Goal: Transaction & Acquisition: Subscribe to service/newsletter

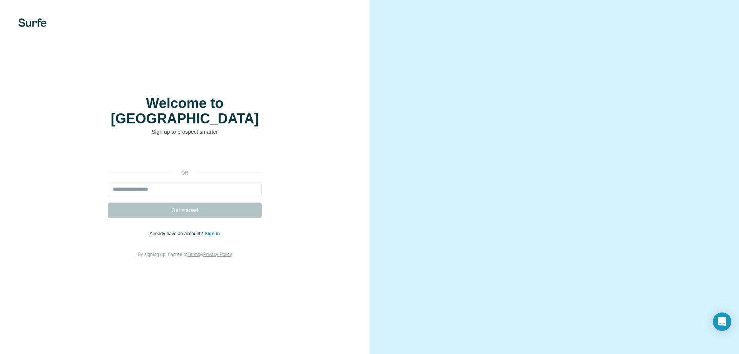
click at [317, 83] on div "Welcome to Surfe Sign up to prospect smarter or Get started Already have an acc…" at bounding box center [184, 177] width 369 height 354
click at [198, 183] on input "email" at bounding box center [185, 190] width 154 height 14
paste input "**********"
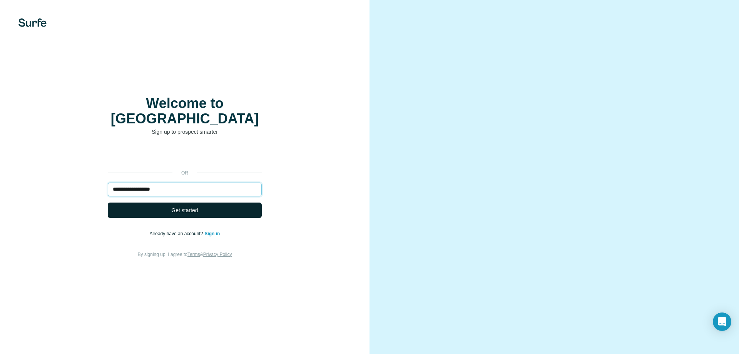
type input "**********"
click at [206, 208] on button "Get started" at bounding box center [185, 210] width 154 height 15
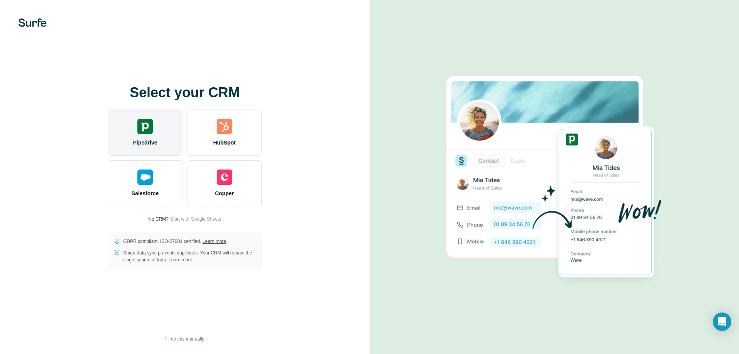
click at [169, 139] on div "Pipedrive" at bounding box center [145, 133] width 75 height 46
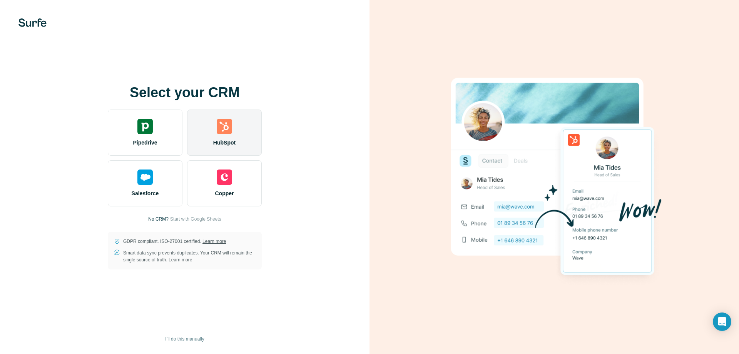
click at [255, 118] on div "HubSpot" at bounding box center [224, 133] width 75 height 46
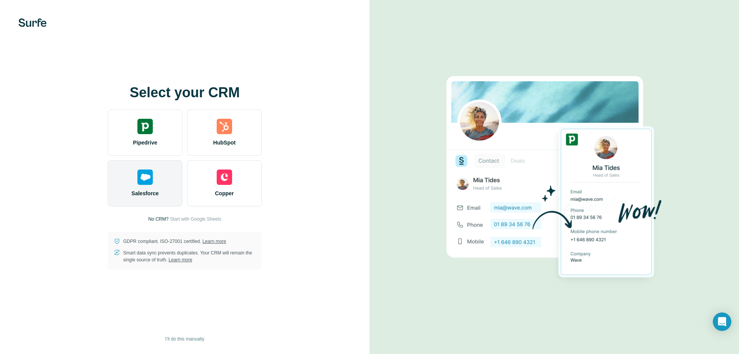
click at [137, 177] on div "Salesforce" at bounding box center [145, 183] width 75 height 46
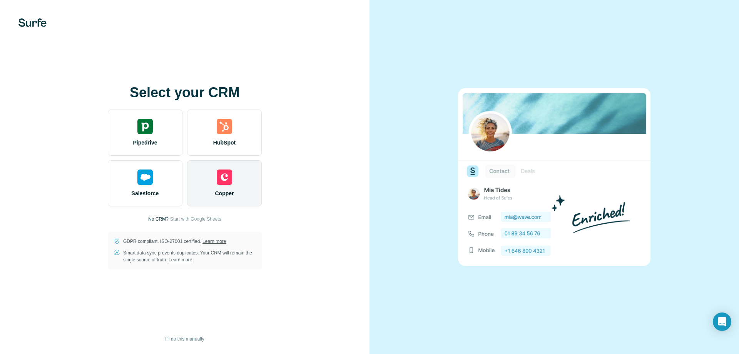
click at [218, 189] on div "Copper" at bounding box center [224, 183] width 75 height 46
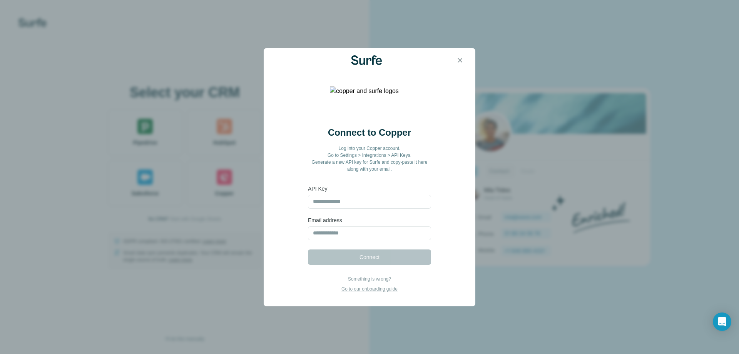
click at [456, 62] on icon "button" at bounding box center [460, 61] width 8 height 8
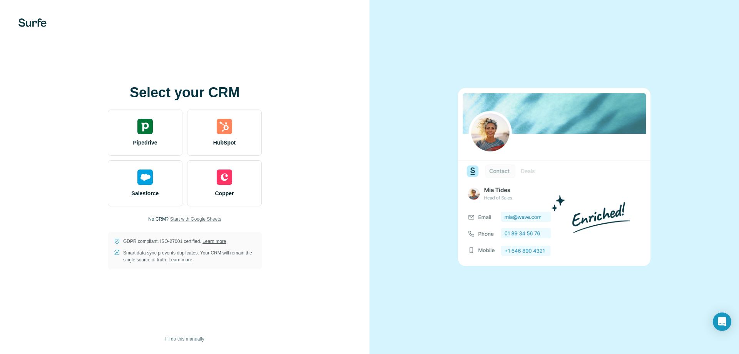
click at [185, 218] on span "Start with Google Sheets" at bounding box center [195, 219] width 51 height 7
click at [174, 339] on span "I’ll do this manually" at bounding box center [184, 339] width 39 height 7
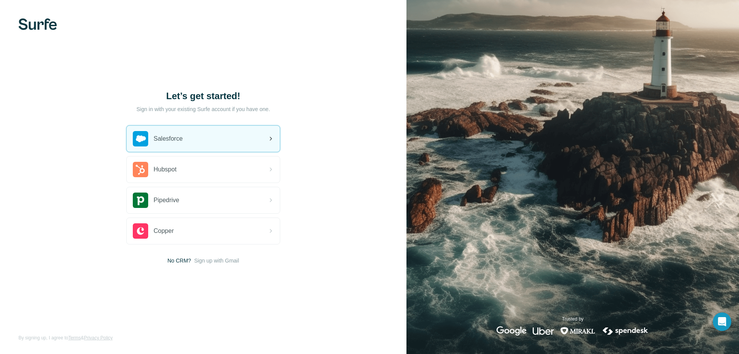
click at [212, 142] on div "Salesforce" at bounding box center [203, 139] width 153 height 26
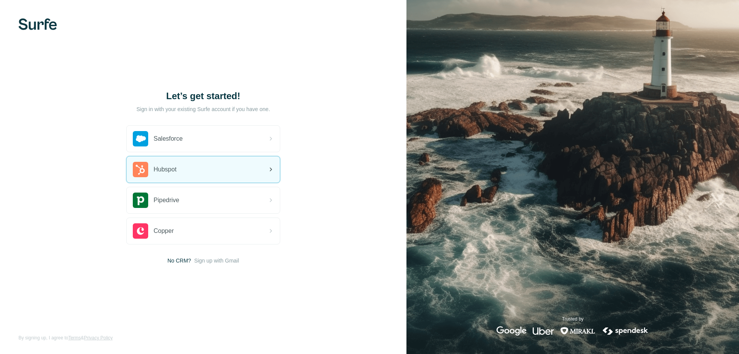
click at [180, 172] on div "Hubspot" at bounding box center [203, 170] width 153 height 26
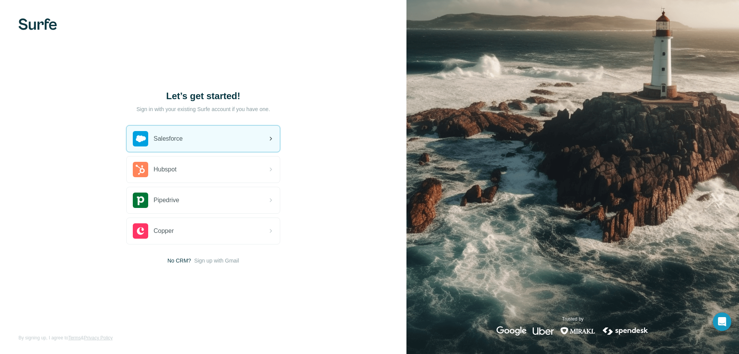
click at [261, 142] on div "Salesforce" at bounding box center [203, 139] width 153 height 26
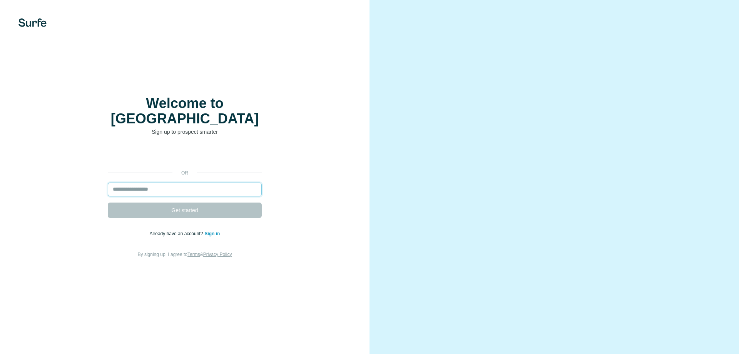
click at [117, 183] on input "email" at bounding box center [185, 190] width 154 height 14
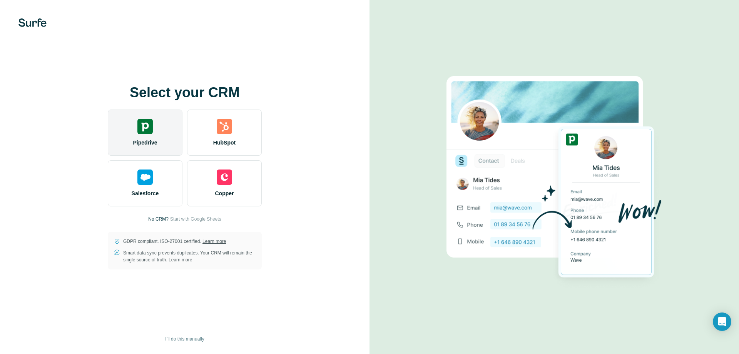
click at [152, 137] on div "Pipedrive" at bounding box center [145, 133] width 75 height 46
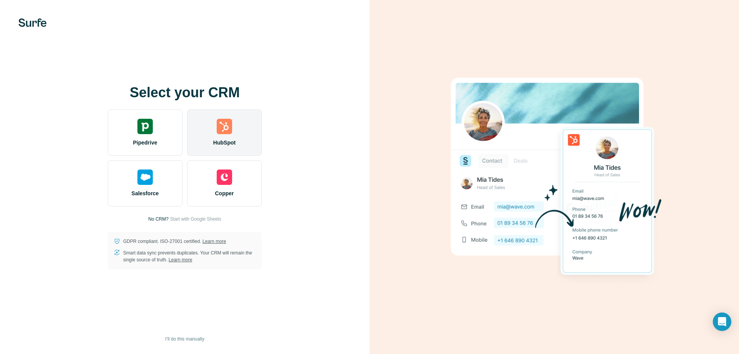
click at [236, 135] on div "HubSpot" at bounding box center [224, 133] width 75 height 46
click at [221, 125] on img at bounding box center [224, 126] width 15 height 15
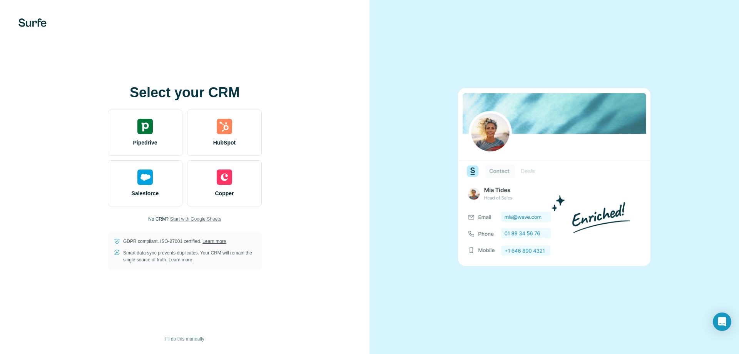
click at [178, 220] on span "Start with Google Sheets" at bounding box center [195, 219] width 51 height 7
click at [187, 339] on span "I’ll do this manually" at bounding box center [184, 339] width 39 height 7
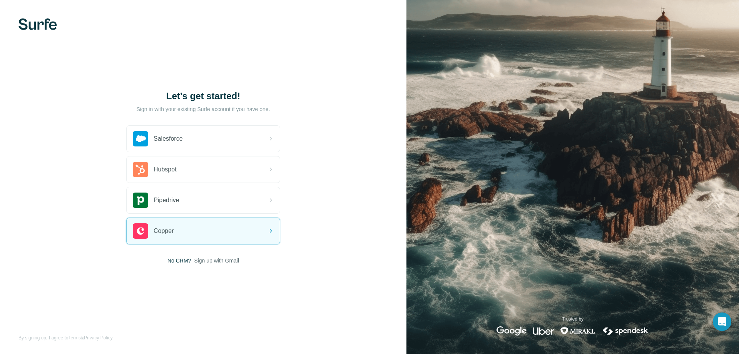
click at [200, 260] on span "Sign up with Gmail" at bounding box center [216, 261] width 45 height 8
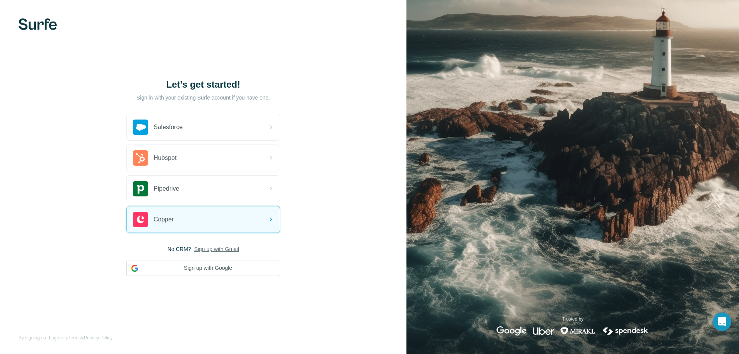
click at [186, 248] on span "No CRM?" at bounding box center [178, 250] width 23 height 8
click at [182, 221] on div "Copper" at bounding box center [203, 220] width 153 height 26
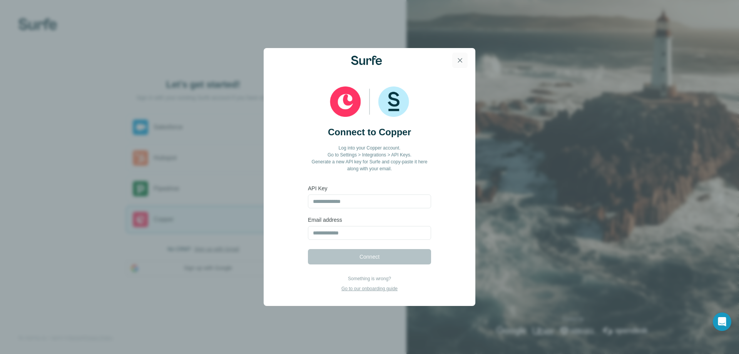
click at [459, 57] on icon "button" at bounding box center [460, 61] width 8 height 8
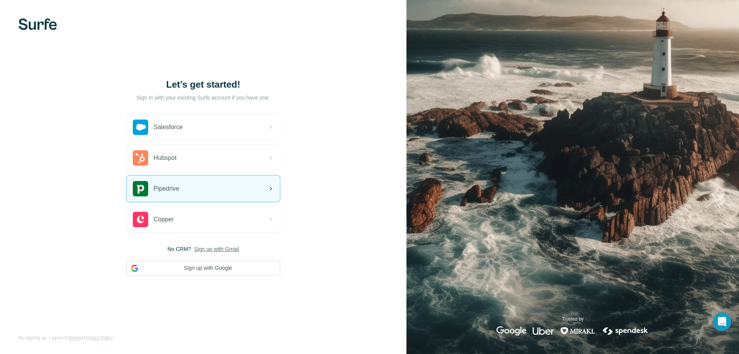
click at [147, 197] on div "Pipedrive" at bounding box center [203, 189] width 153 height 26
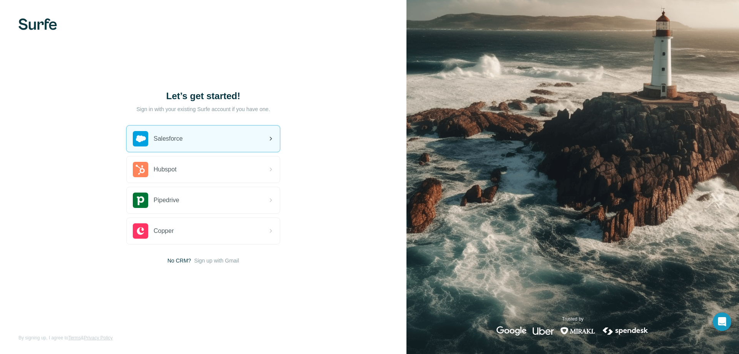
click at [160, 140] on span "Salesforce" at bounding box center [168, 138] width 29 height 9
